Goal: Check status: Check status

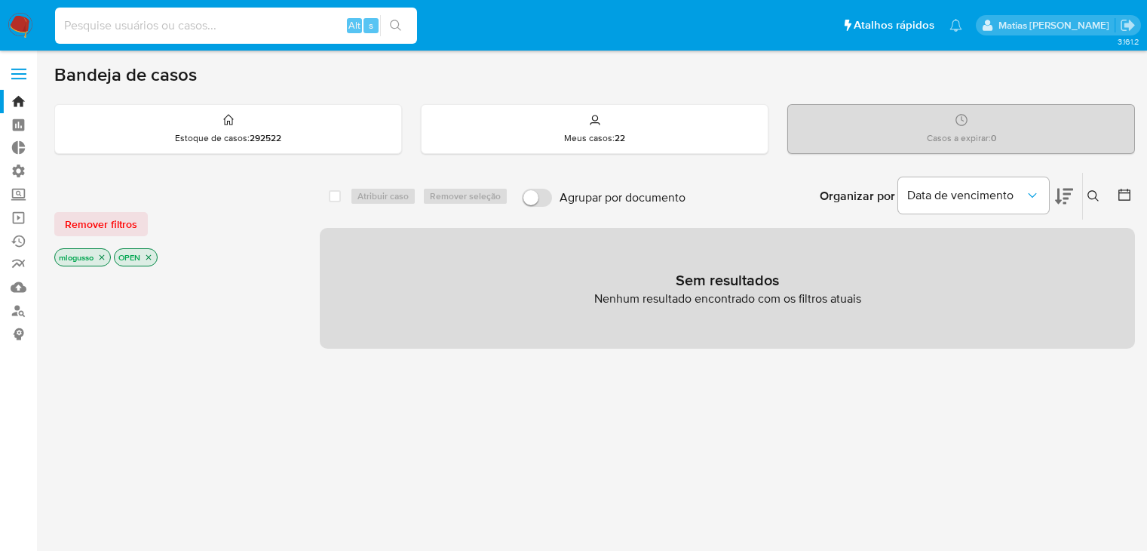
click at [217, 26] on input at bounding box center [236, 26] width 362 height 20
click at [189, 26] on input "CHECKER_QA" at bounding box center [236, 26] width 362 height 20
paste input "226307769"
type input "226307769"
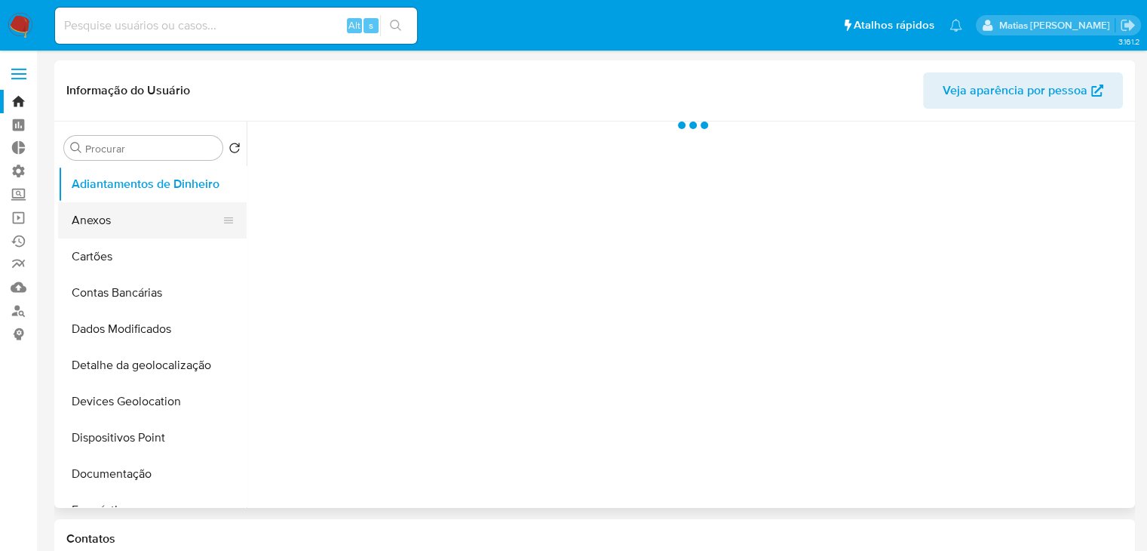
select select "10"
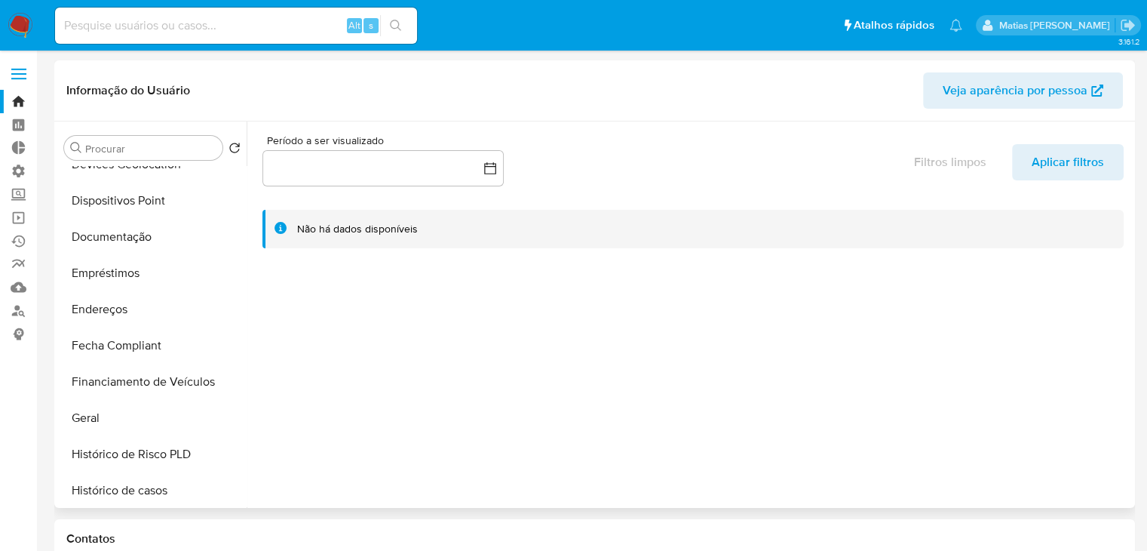
scroll to position [238, 0]
click at [127, 423] on button "Geral" at bounding box center [146, 416] width 176 height 36
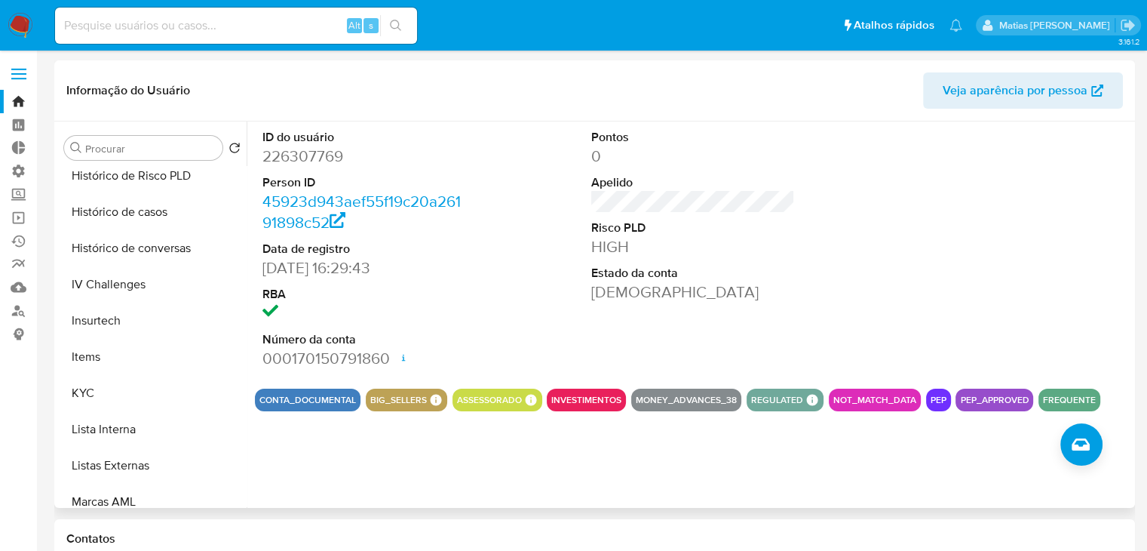
scroll to position [517, 0]
click at [154, 402] on button "KYC" at bounding box center [146, 391] width 176 height 36
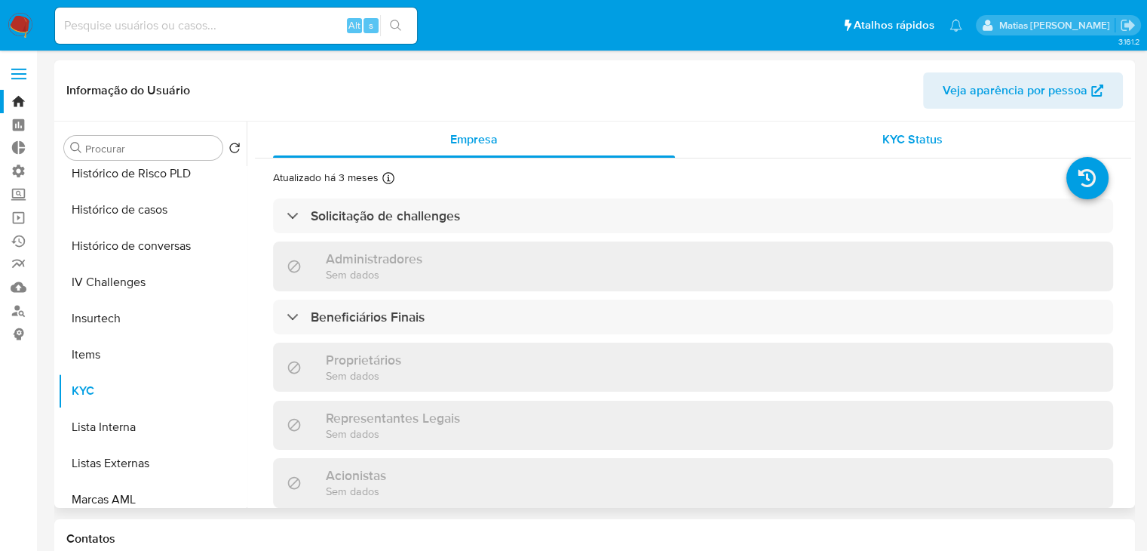
click at [905, 137] on span "KYC Status" at bounding box center [912, 138] width 60 height 17
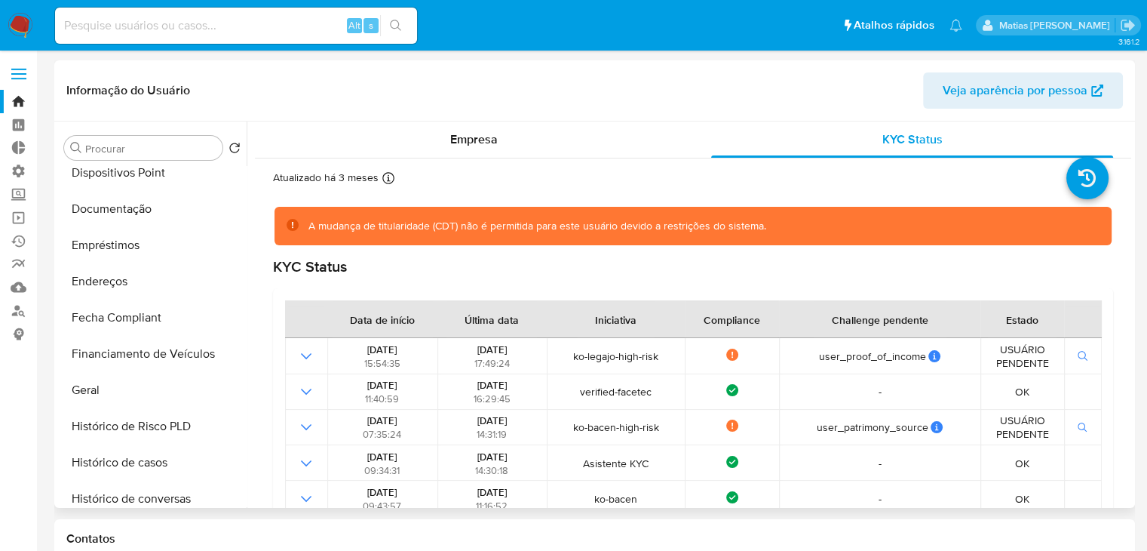
scroll to position [275, 0]
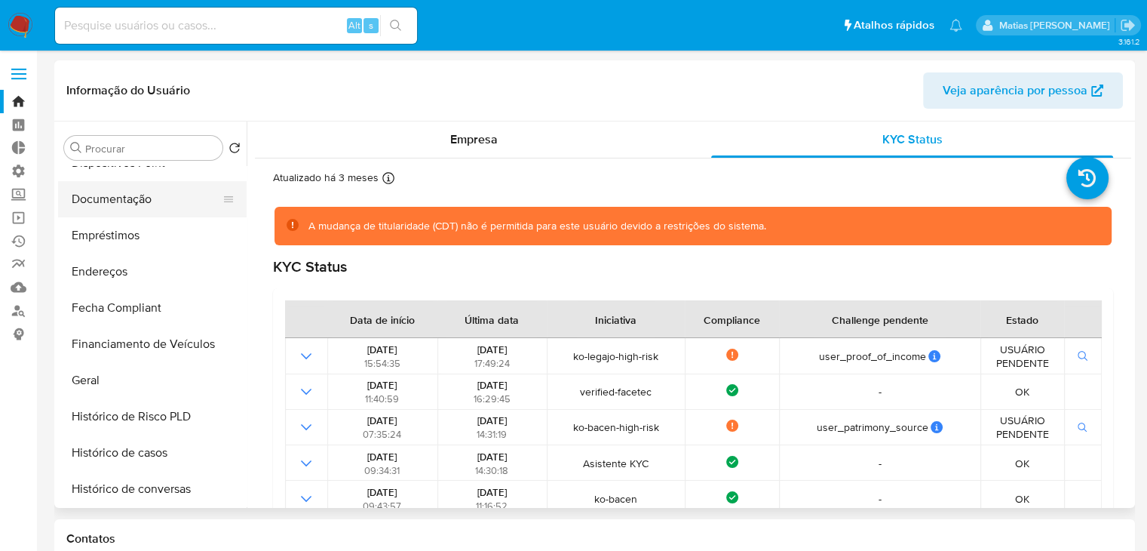
click at [144, 198] on button "Documentação" at bounding box center [146, 199] width 176 height 36
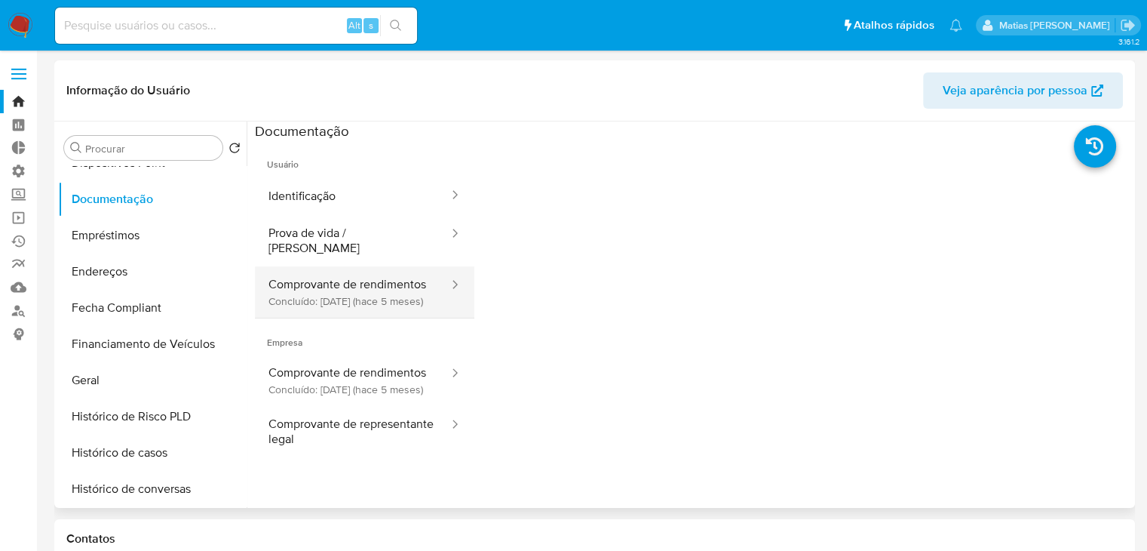
click at [395, 272] on button "Comprovante de rendimentos Concluído: [DATE] (hace 5 meses)" at bounding box center [352, 291] width 195 height 51
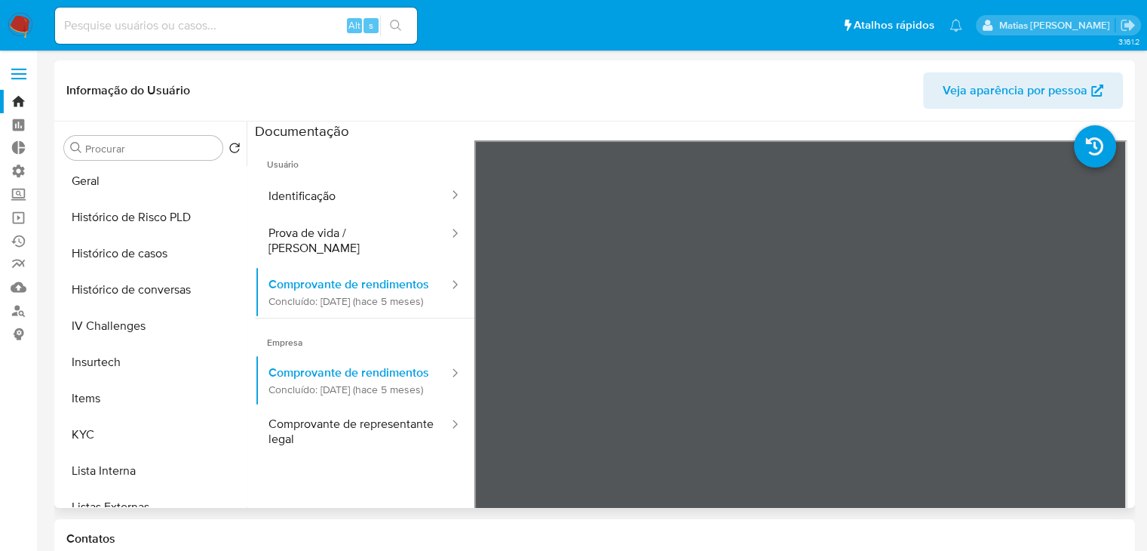
scroll to position [475, 0]
click at [183, 426] on button "KYC" at bounding box center [146, 433] width 176 height 36
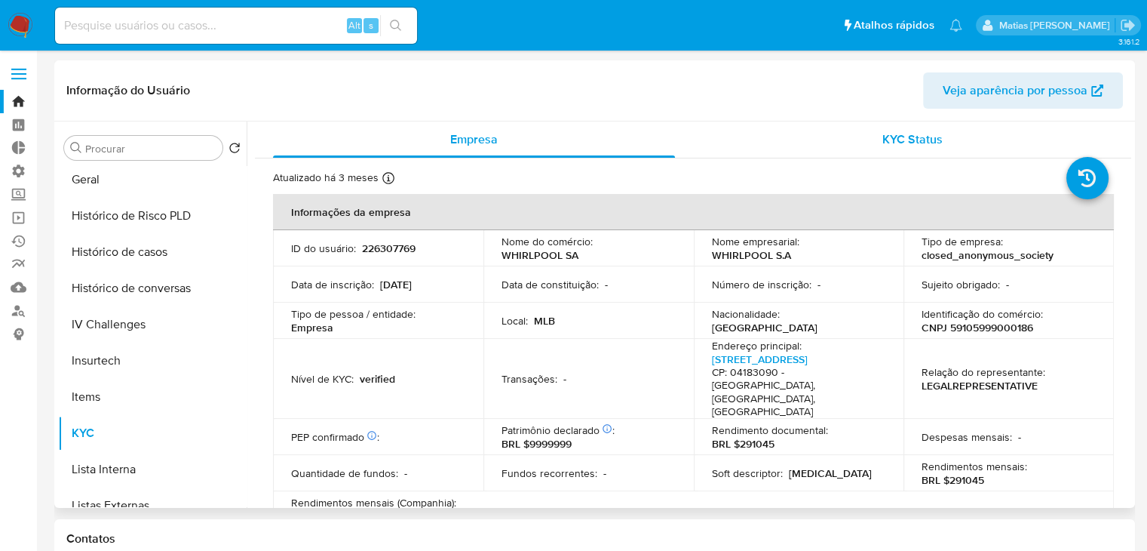
click at [932, 136] on span "KYC Status" at bounding box center [912, 138] width 60 height 17
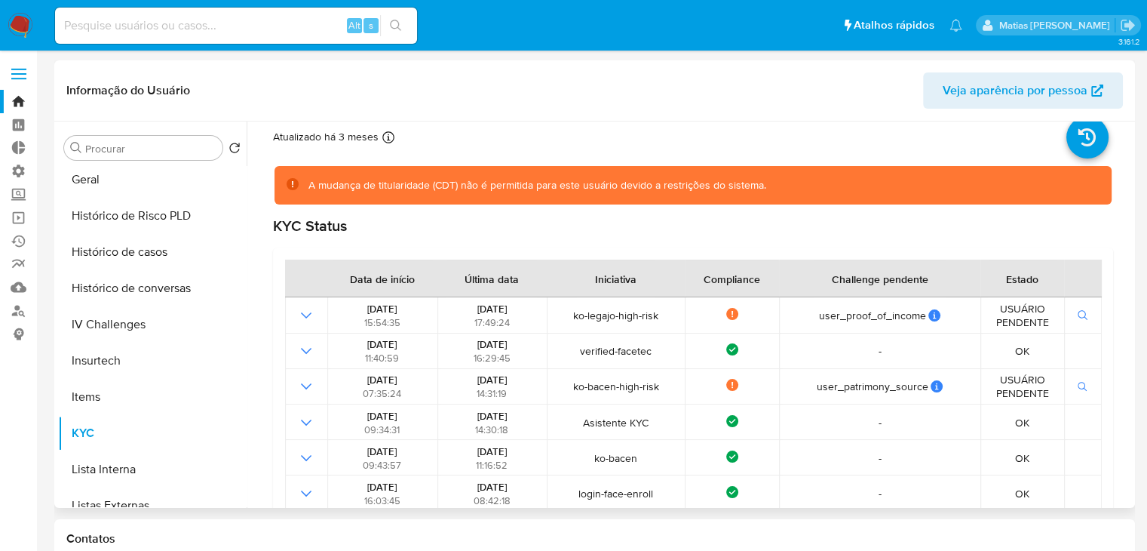
scroll to position [781, 0]
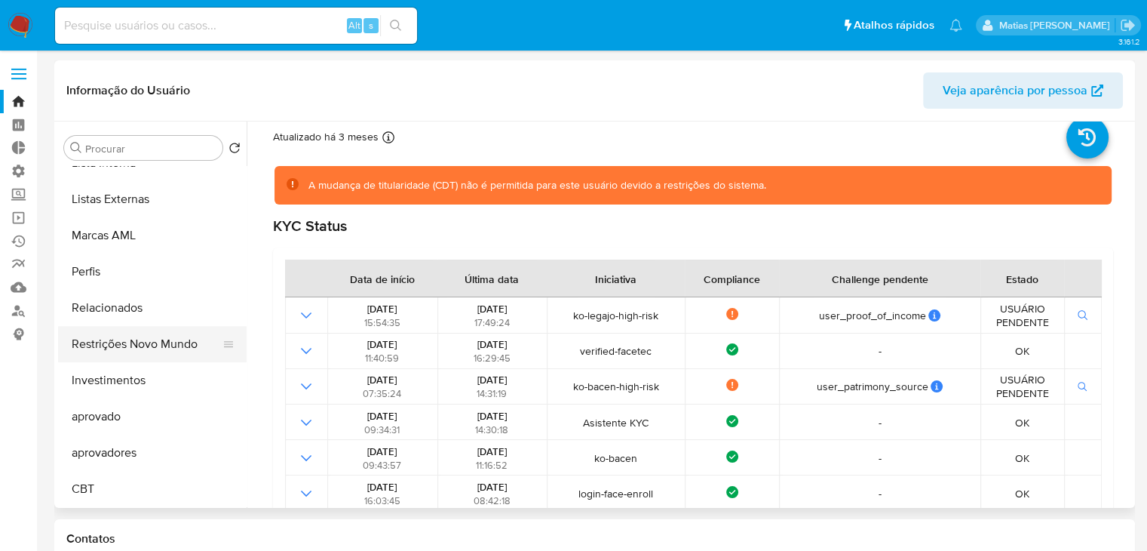
click at [146, 351] on button "Restrições Novo Mundo" at bounding box center [146, 344] width 176 height 36
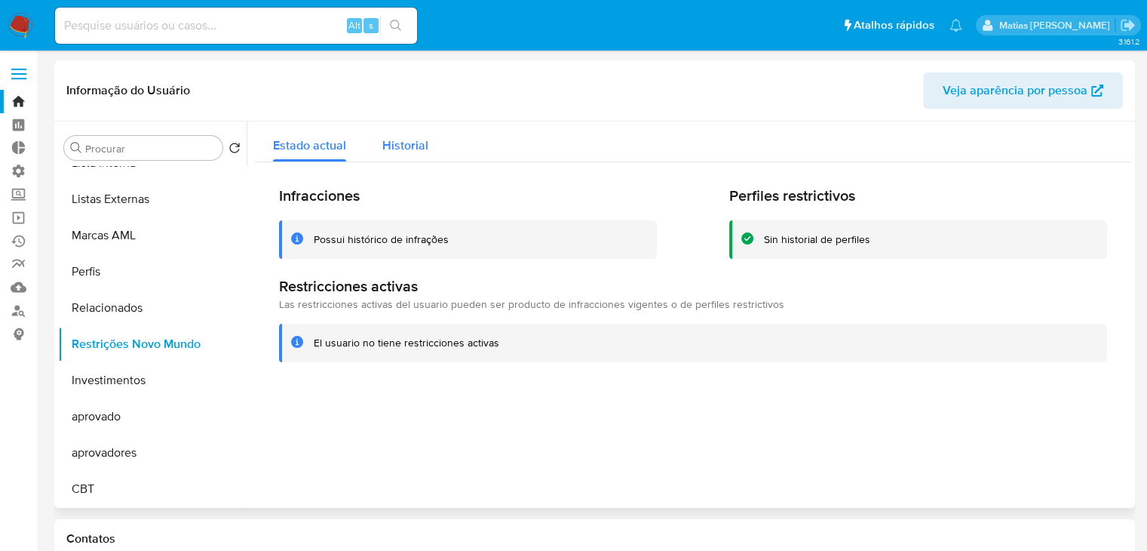
click at [407, 152] on span "Historial" at bounding box center [405, 145] width 46 height 17
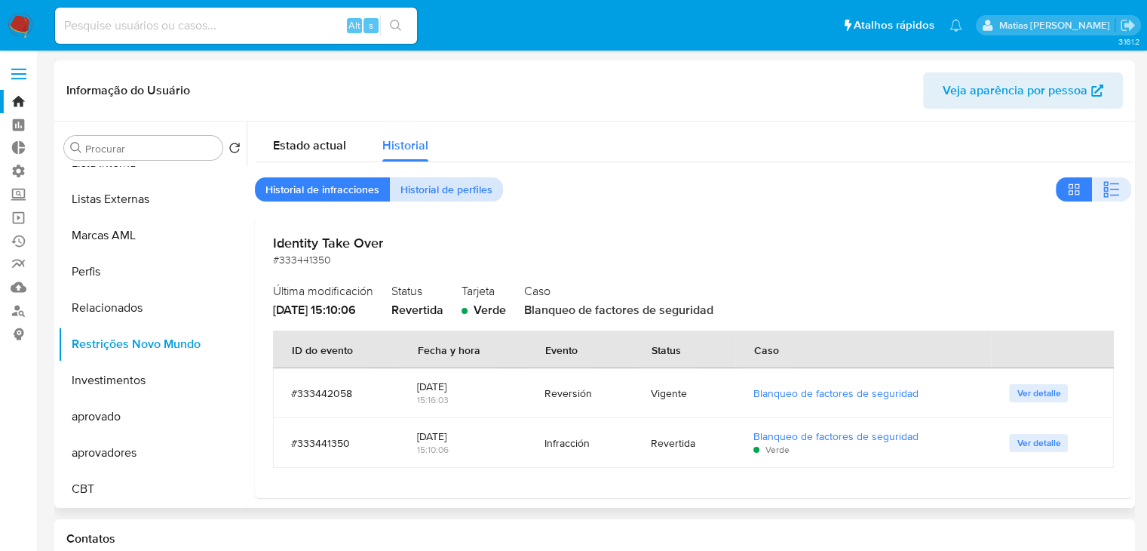
click at [452, 193] on span "Historial de perfiles" at bounding box center [447, 189] width 92 height 21
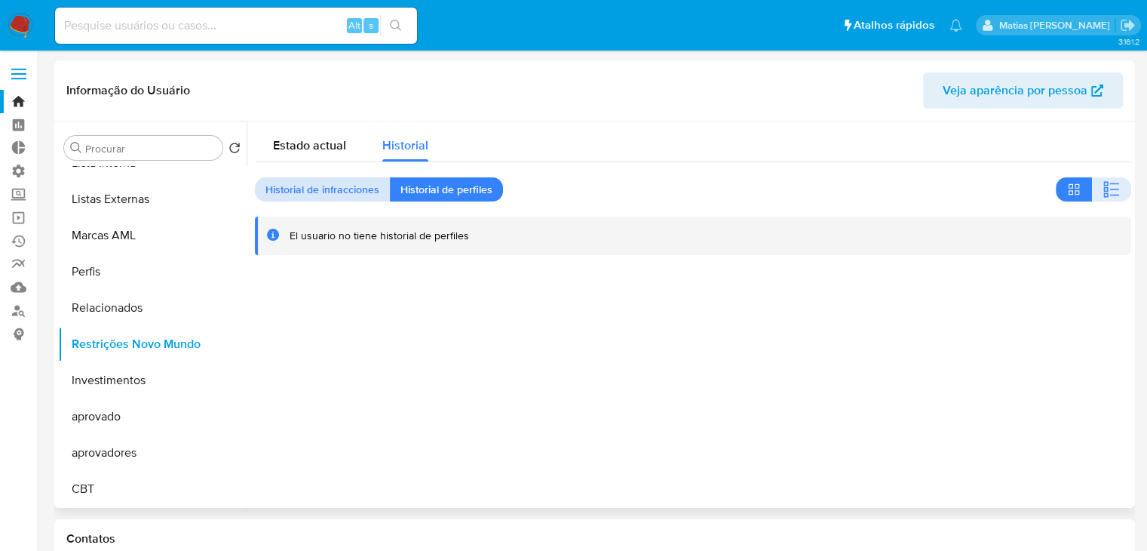
click at [363, 193] on span "Historial de infracciones" at bounding box center [322, 189] width 114 height 21
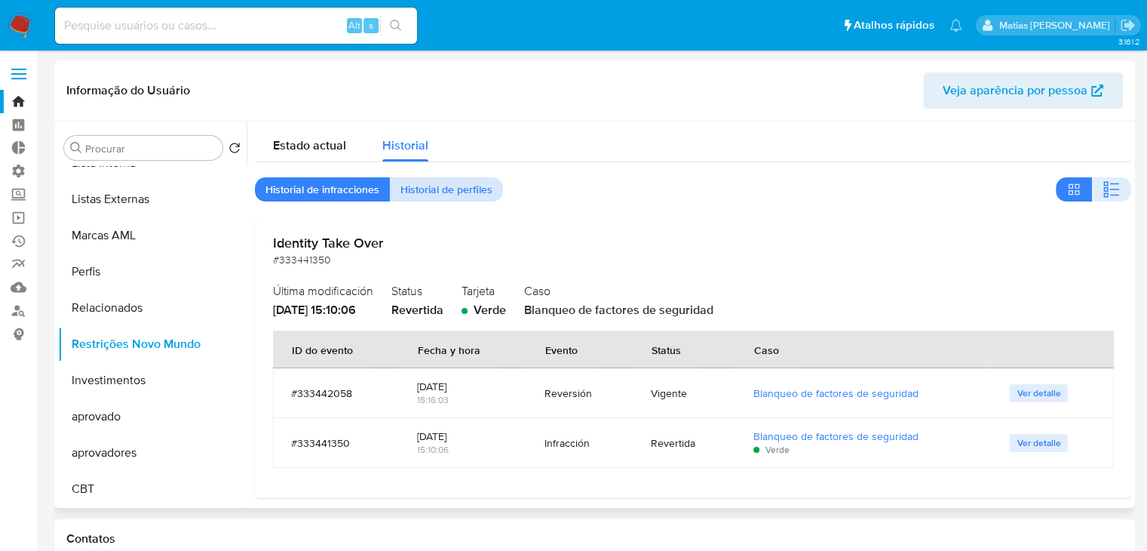
click at [447, 192] on span "Historial de perfiles" at bounding box center [447, 189] width 92 height 21
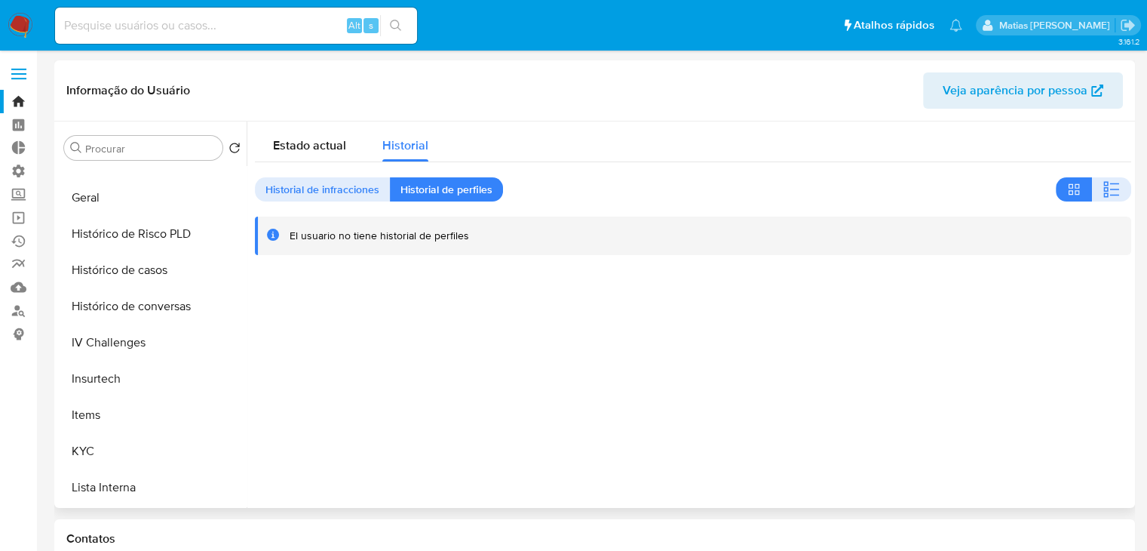
scroll to position [459, 0]
click at [167, 455] on button "KYC" at bounding box center [146, 449] width 176 height 36
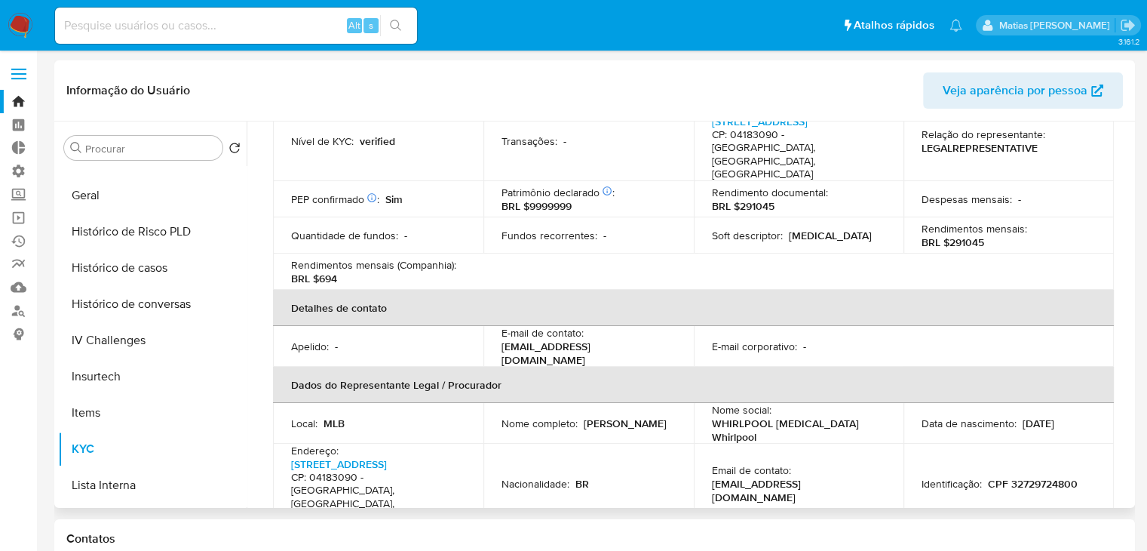
scroll to position [247, 0]
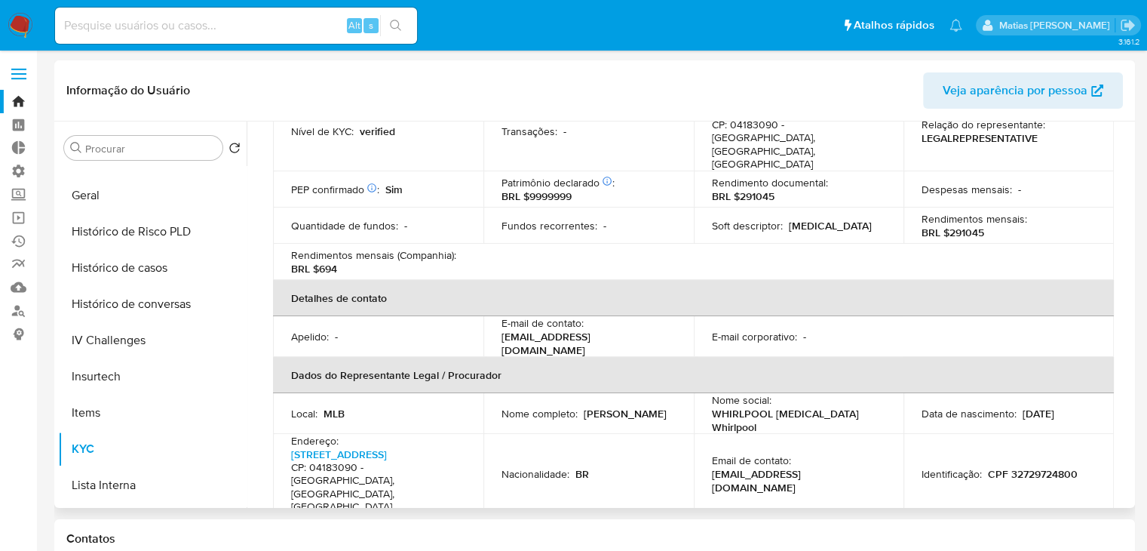
drag, startPoint x: 1132, startPoint y: 251, endPoint x: 1128, endPoint y: 365, distance: 114.0
click at [1128, 365] on div "Procurar Retornar ao pedido padrão Adiantamentos de Dinheiro Anexos Cartões Con…" at bounding box center [594, 314] width 1081 height 386
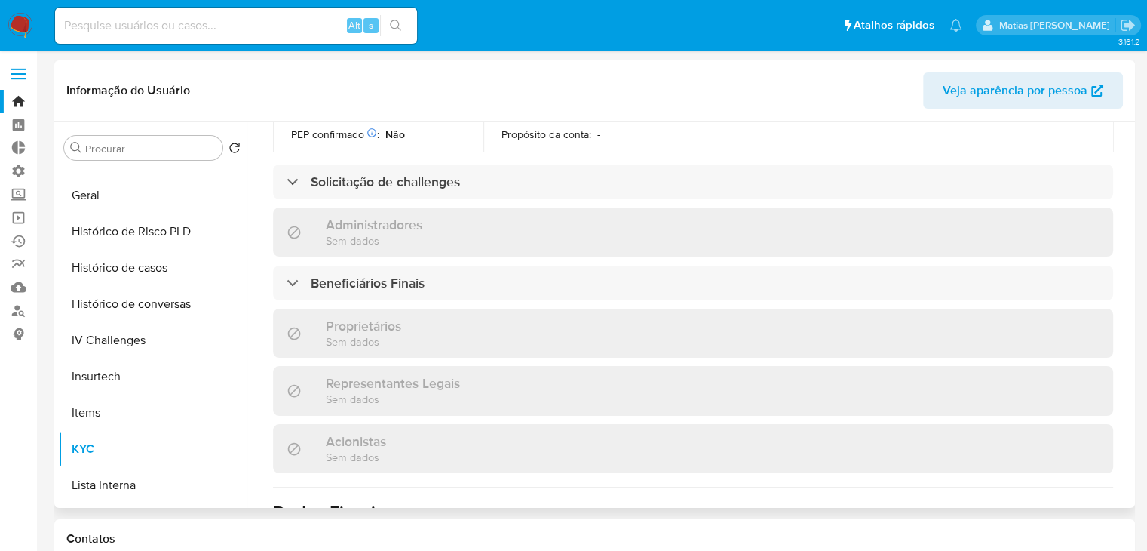
scroll to position [510, 0]
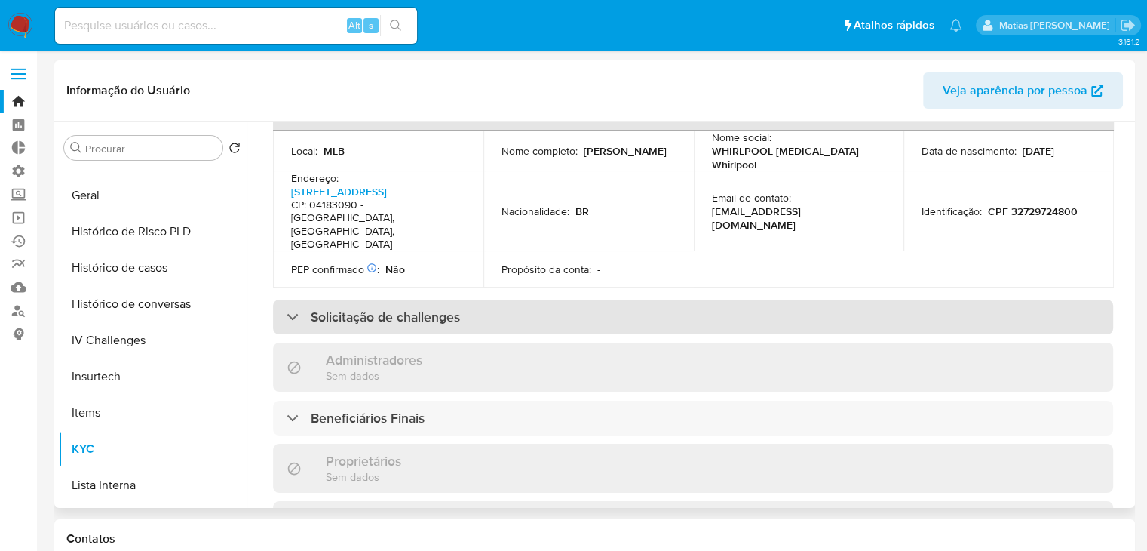
click at [681, 299] on div "Solicitação de challenges" at bounding box center [693, 316] width 840 height 35
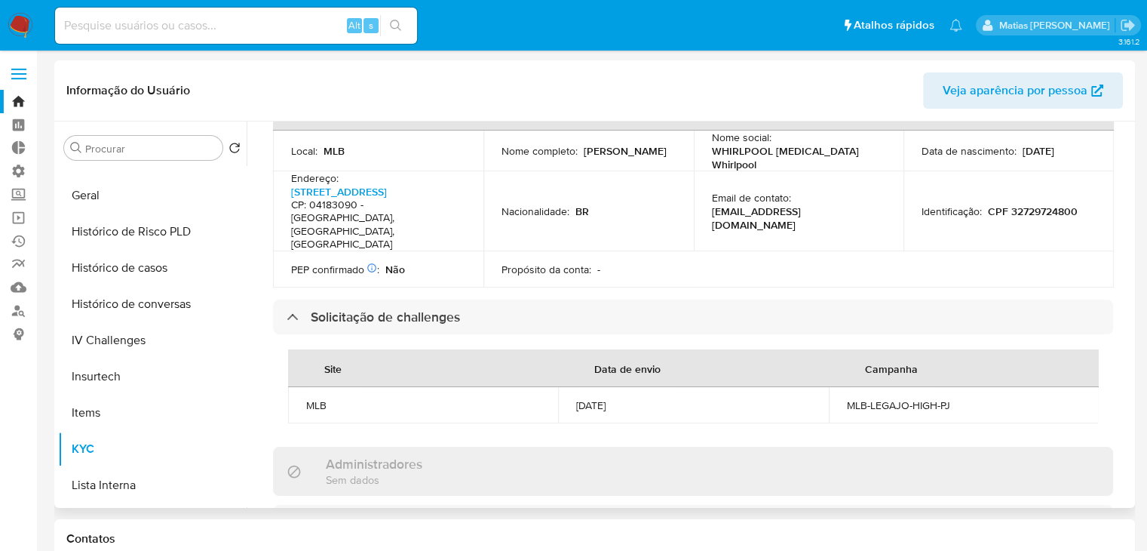
scroll to position [0, 0]
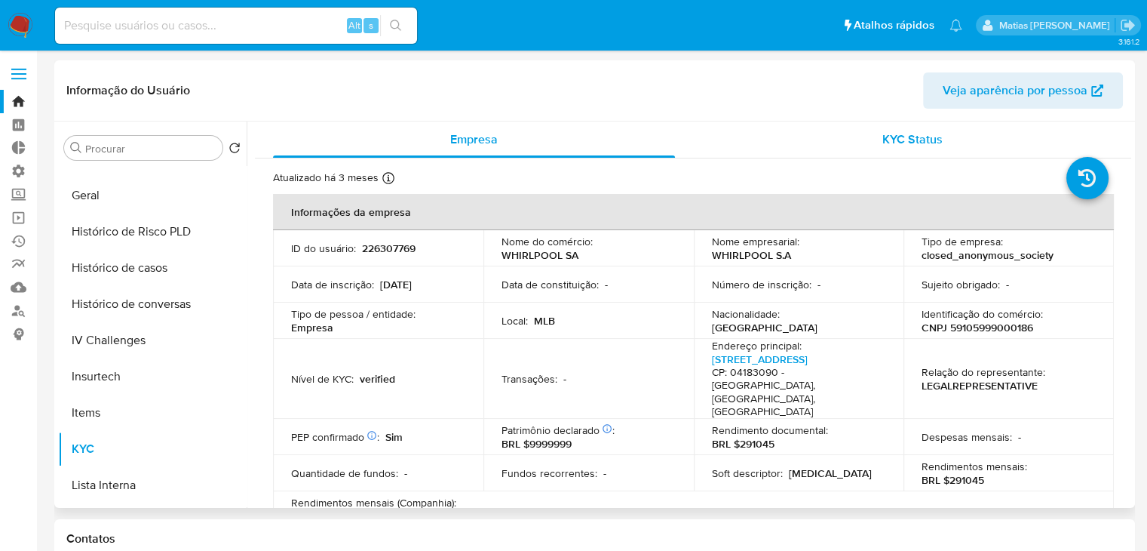
click at [925, 140] on span "KYC Status" at bounding box center [912, 138] width 60 height 17
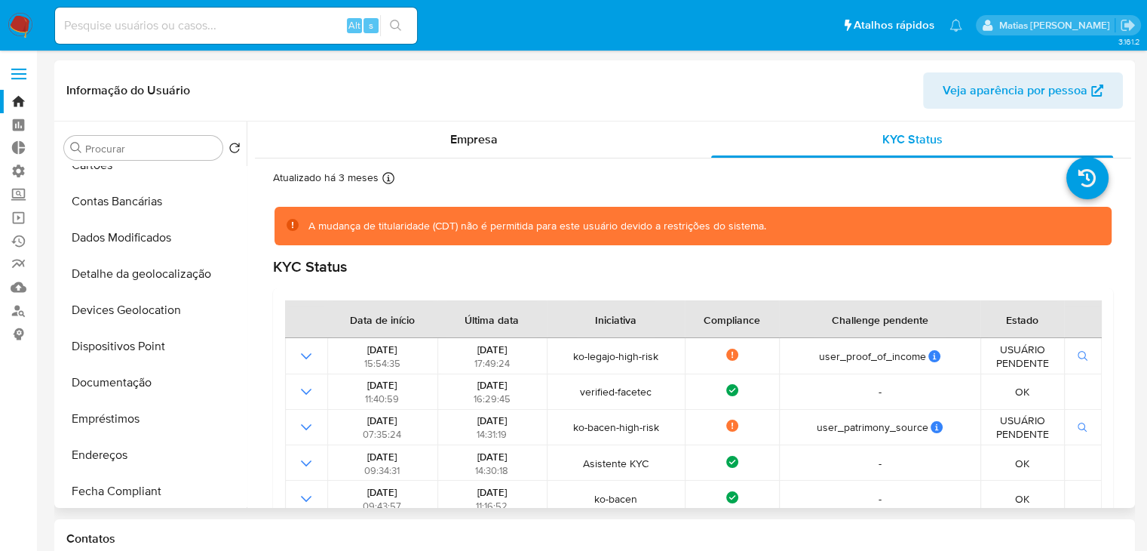
scroll to position [103, 0]
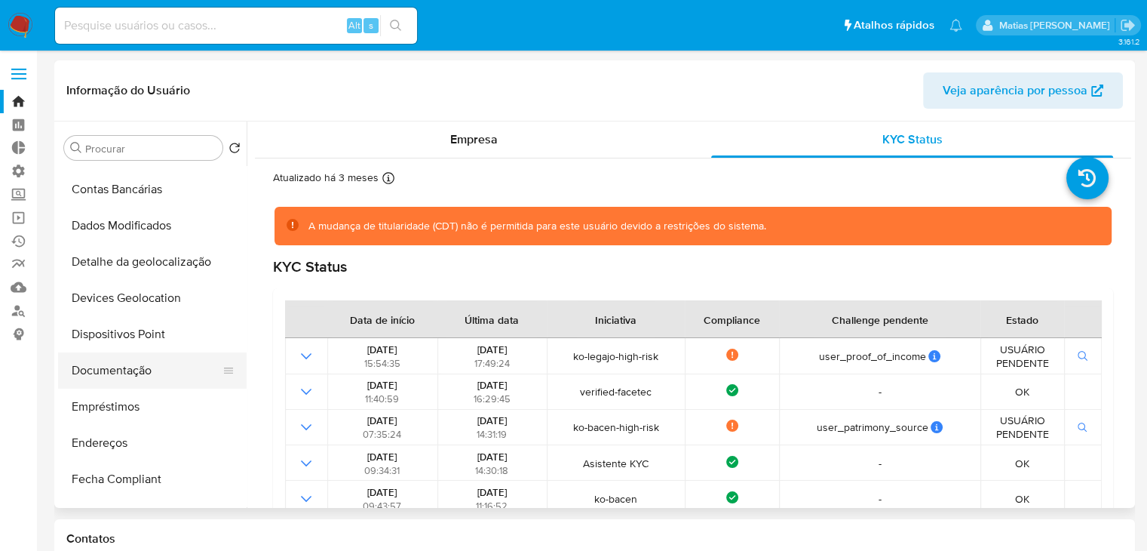
click at [183, 375] on button "Documentação" at bounding box center [146, 370] width 176 height 36
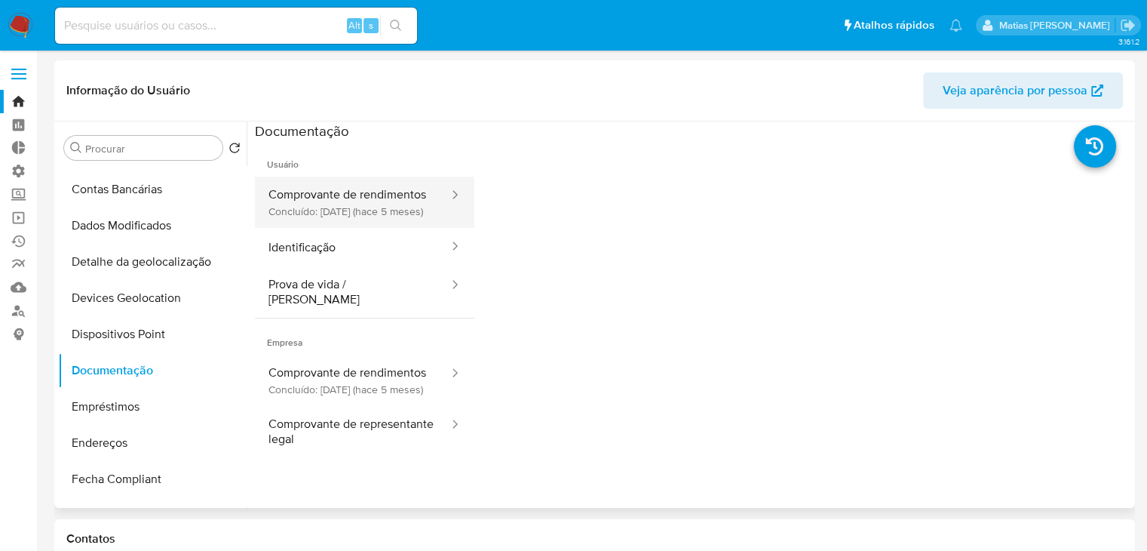
click at [386, 228] on button "Comprovante de rendimentos Concluído: [DATE] (hace 5 meses)" at bounding box center [352, 201] width 195 height 51
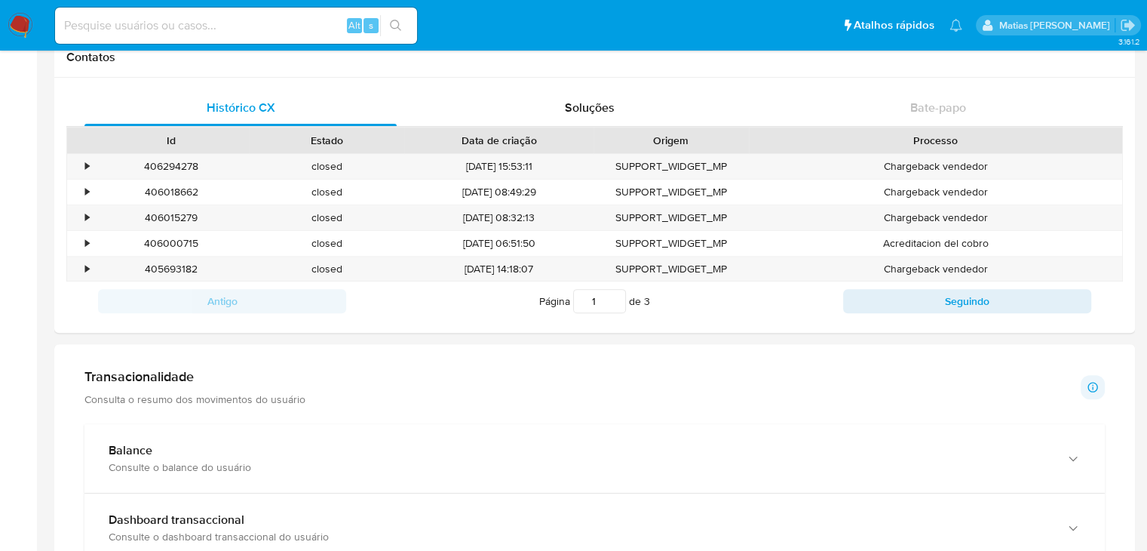
scroll to position [0, 0]
